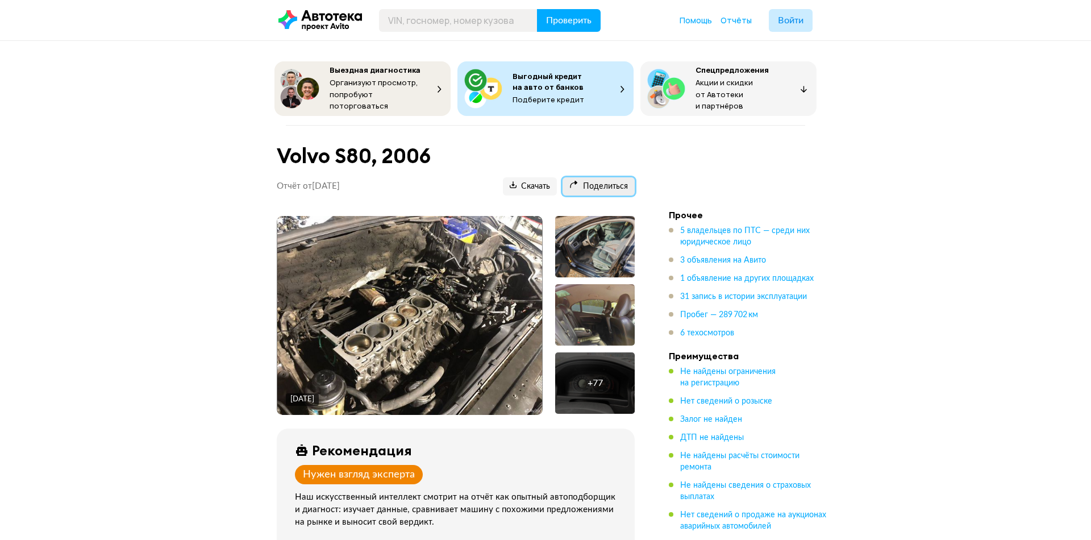
click at [604, 184] on span "Поделиться" at bounding box center [598, 186] width 59 height 11
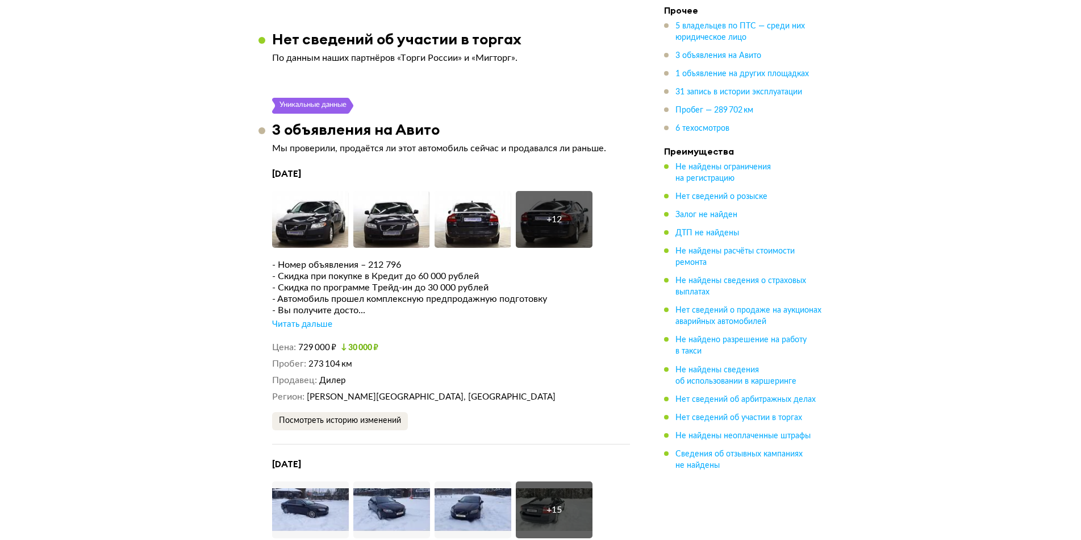
scroll to position [2272, 0]
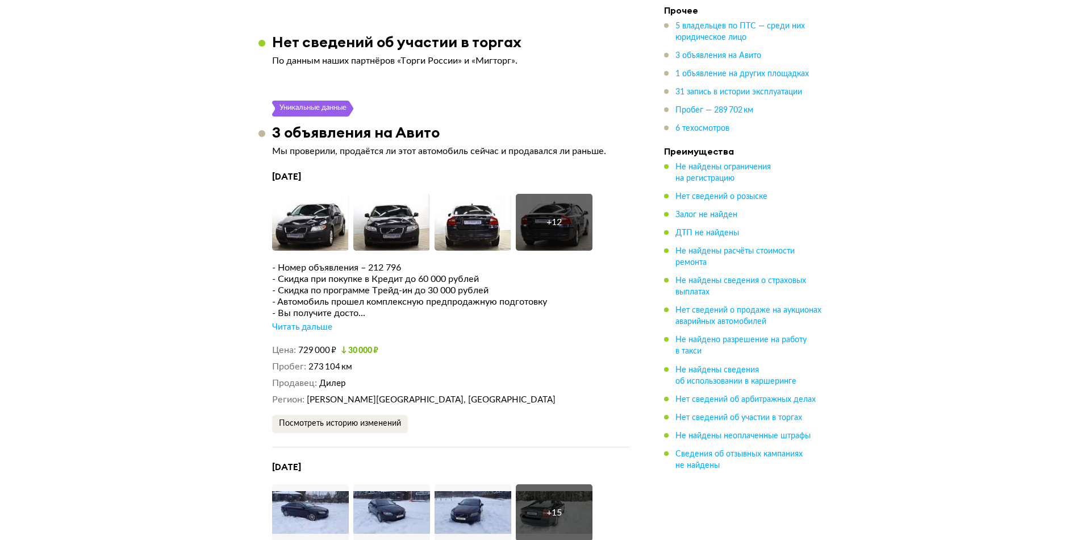
click at [326, 322] on div "Читать дальше" at bounding box center [302, 327] width 60 height 11
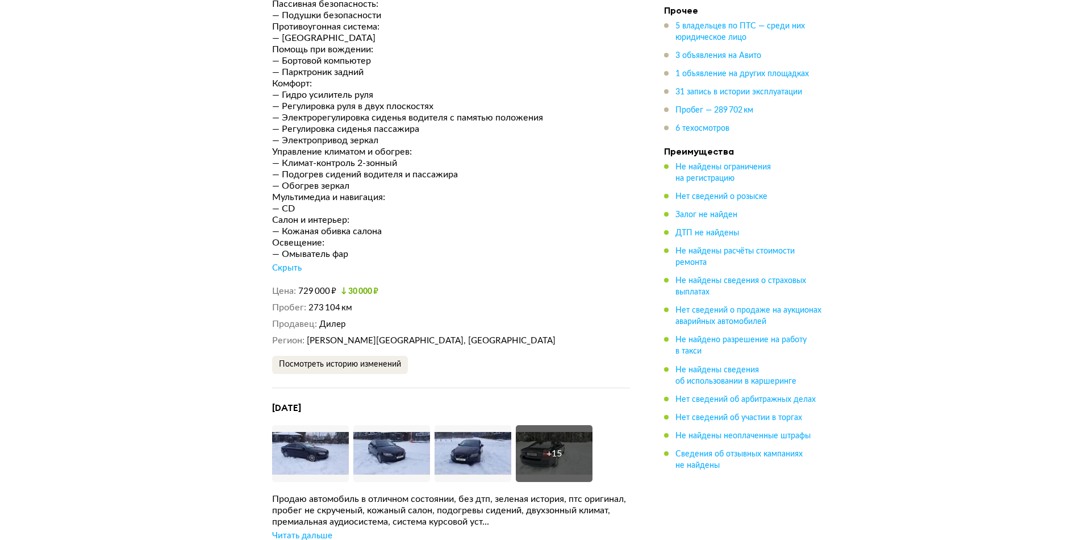
scroll to position [3181, 0]
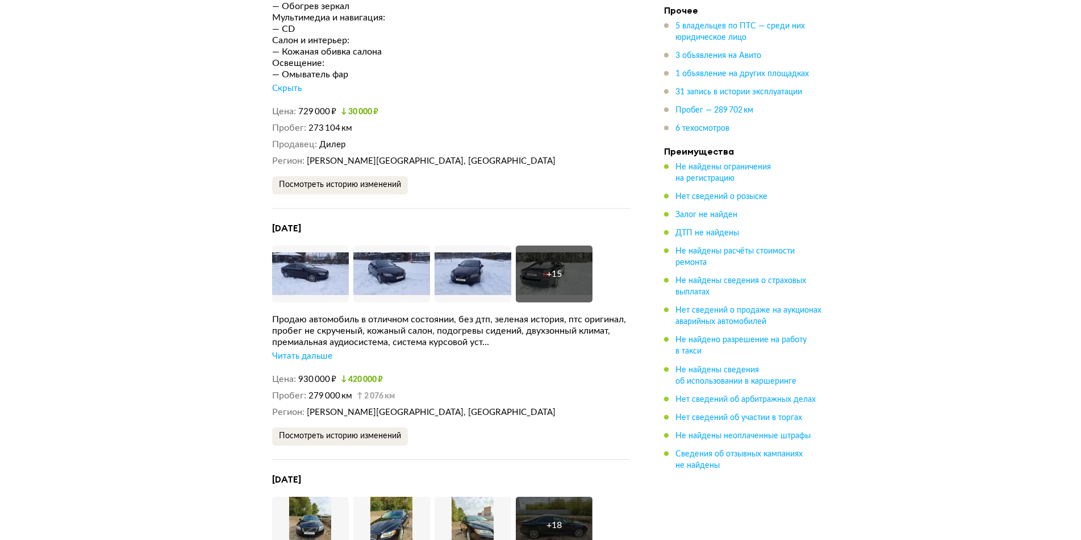
click at [458, 373] on dd "930 000 ₽ 420 000 ₽" at bounding box center [464, 379] width 332 height 12
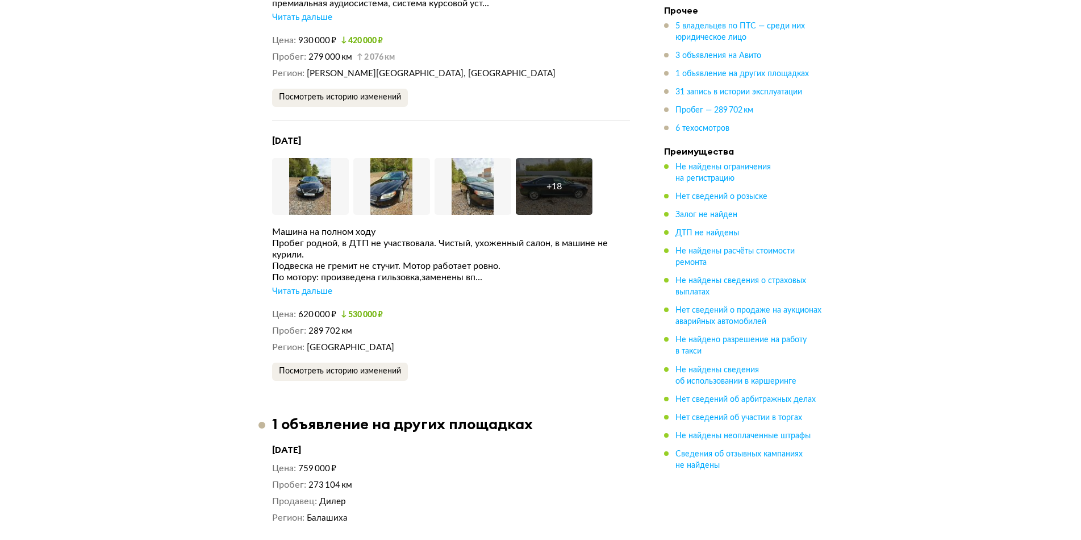
scroll to position [3522, 0]
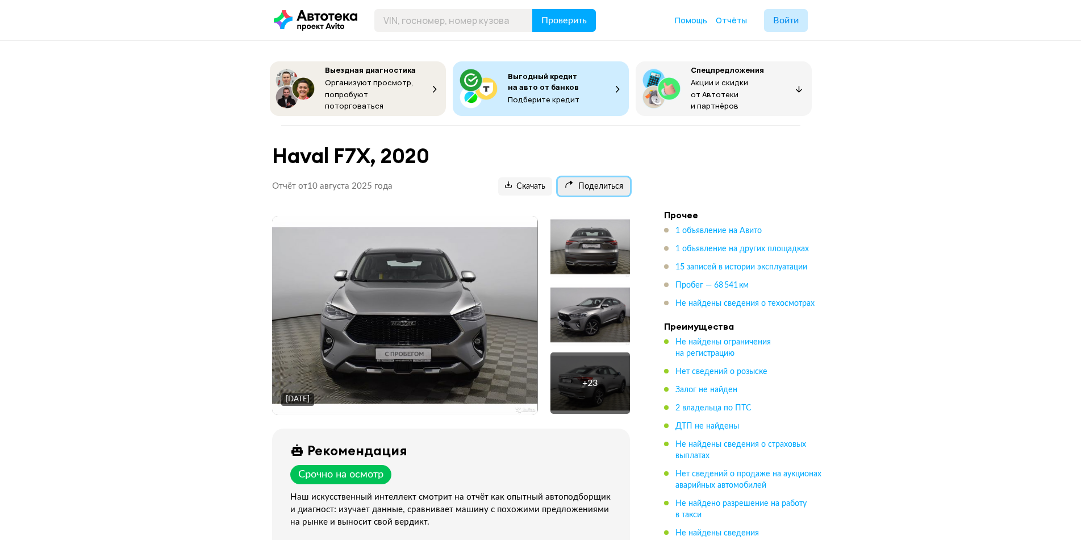
click at [596, 183] on span "Поделиться" at bounding box center [594, 186] width 59 height 11
click at [535, 144] on h1 "Haval F7X, 2020" at bounding box center [451, 156] width 358 height 24
click at [636, 153] on div "Haval F7X, 2020 Отчёт от [DATE] Ccылка на отчёт скопирована Скачать Поделиться …" at bounding box center [450, 174] width 385 height 70
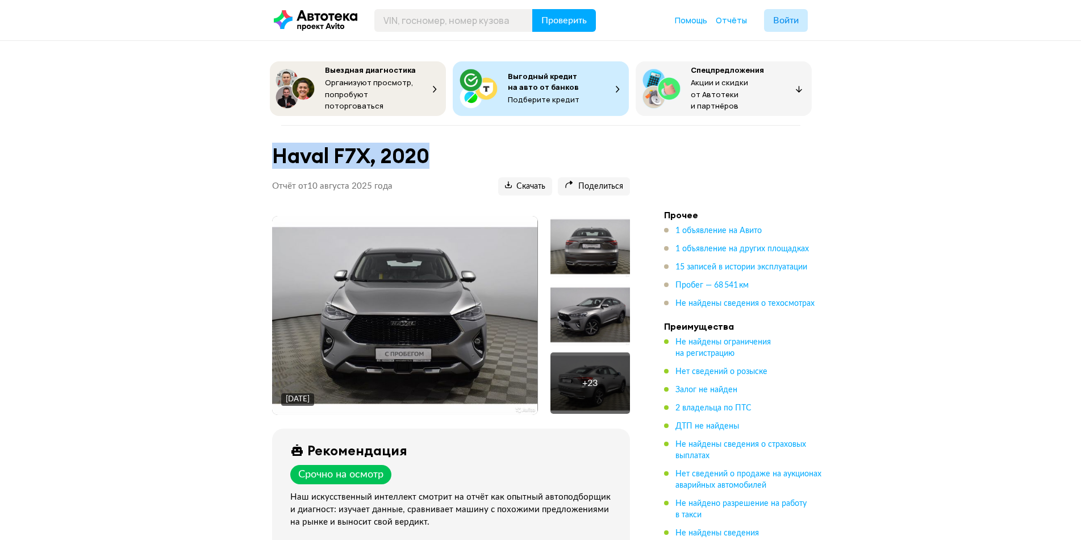
drag, startPoint x: 264, startPoint y: 148, endPoint x: 448, endPoint y: 156, distance: 184.2
click at [448, 156] on div "Haval F7X, 2020 Отчёт от [DATE] Ccылка на отчёт скопирована Скачать Поделиться …" at bounding box center [450, 174] width 385 height 70
click at [473, 153] on h1 "Haval F7X, 2020" at bounding box center [451, 156] width 358 height 24
click at [535, 150] on h1 "Haval F7X, 2020" at bounding box center [451, 156] width 358 height 24
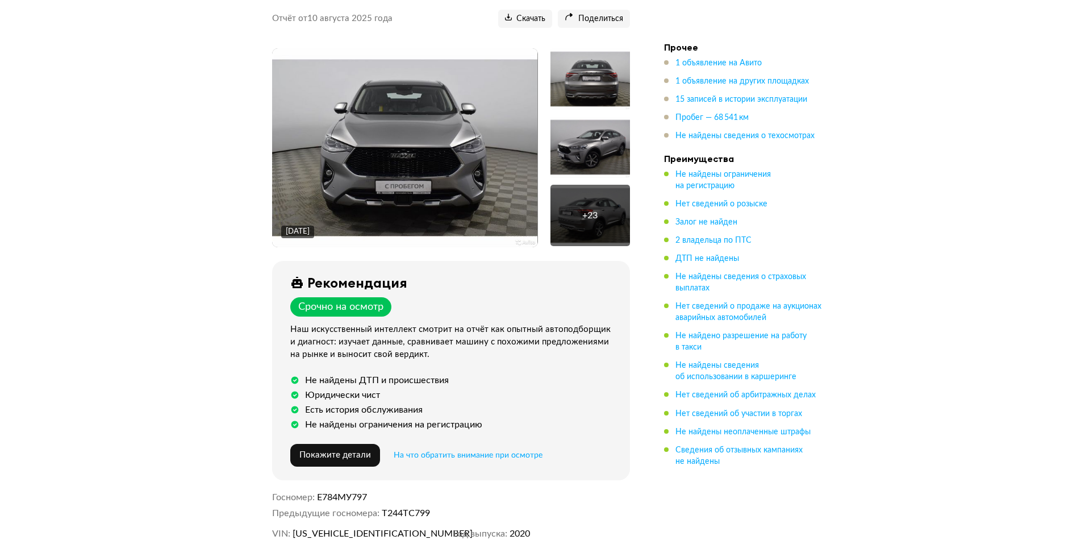
scroll to position [284, 0]
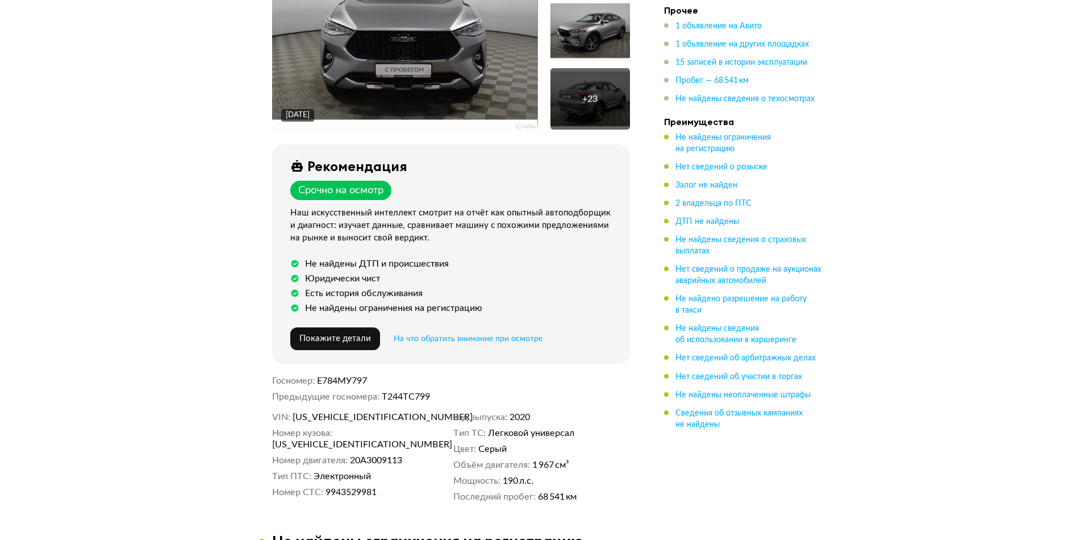
click at [336, 412] on span "[US_VEHICLE_IDENTIFICATION_NUMBER]" at bounding box center [358, 416] width 131 height 11
copy span "[US_VEHICLE_IDENTIFICATION_NUMBER]"
